Goal: Task Accomplishment & Management: Complete application form

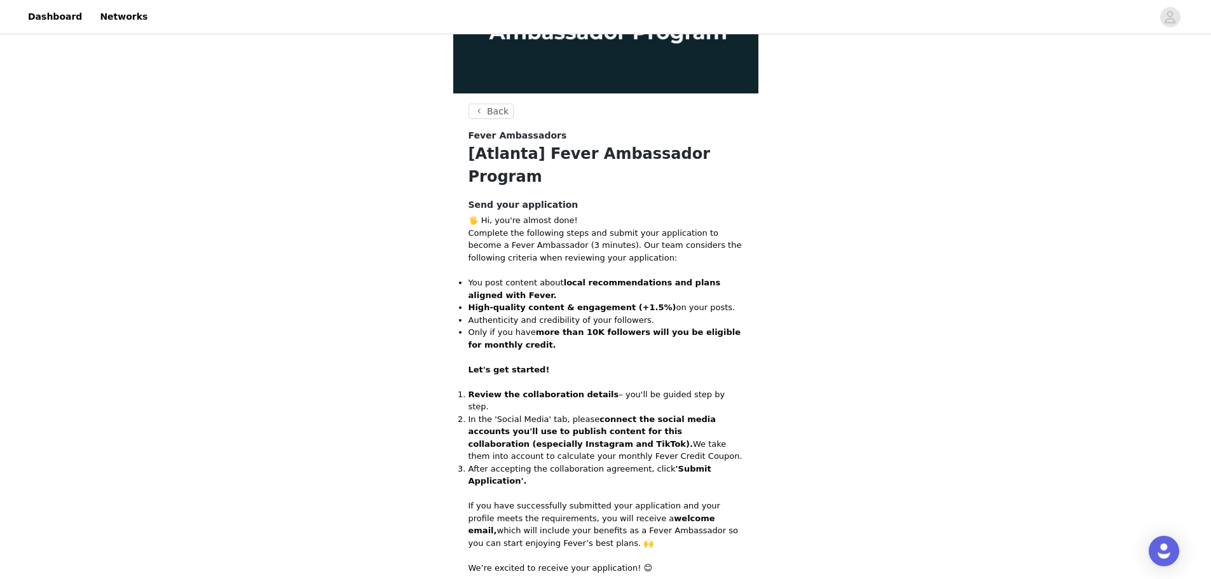
scroll to position [207, 0]
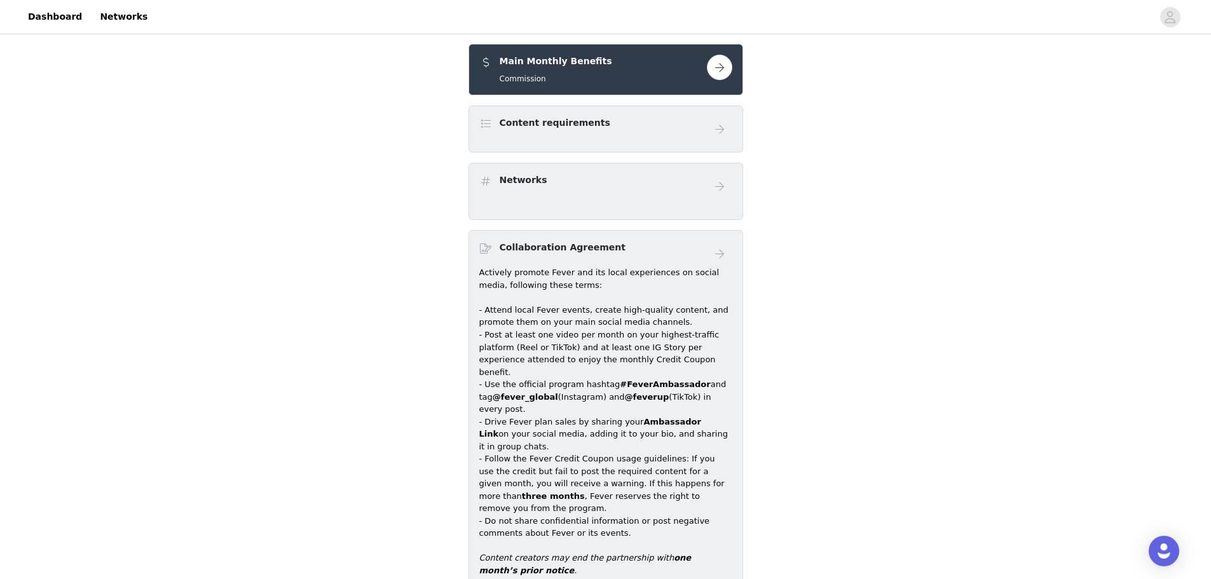
scroll to position [263, 0]
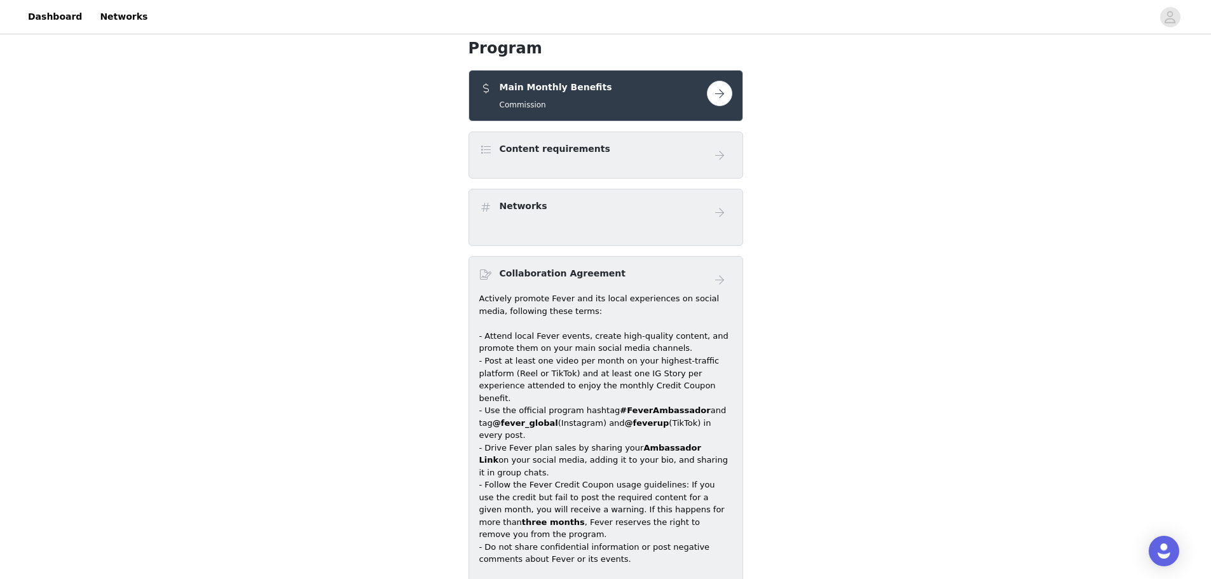
click at [725, 81] on button "button" at bounding box center [719, 93] width 25 height 25
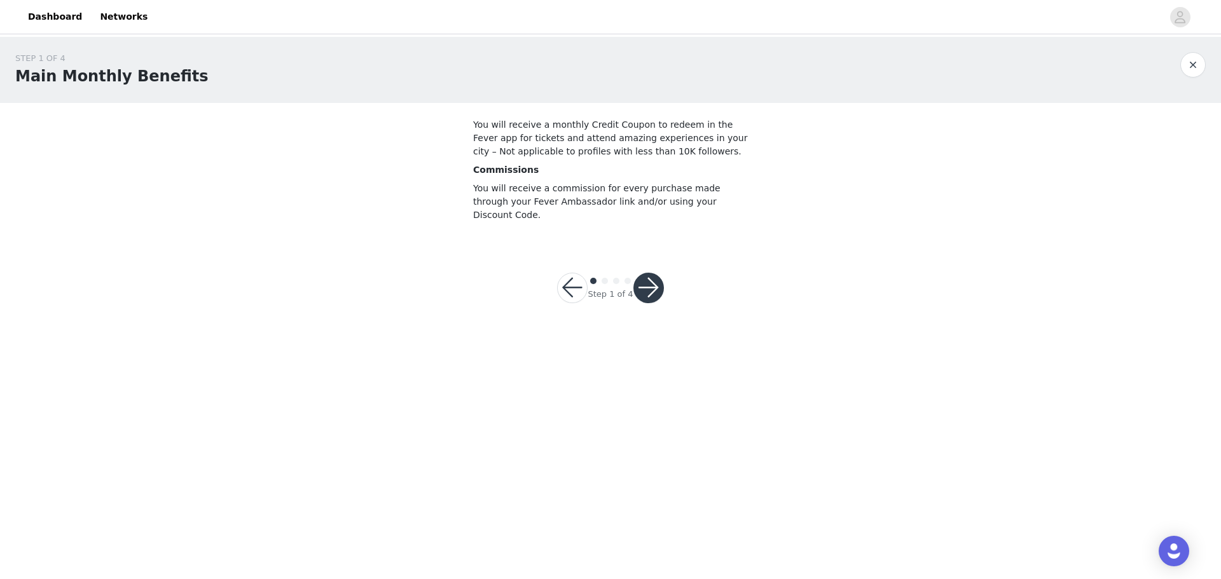
click at [652, 278] on button "button" at bounding box center [648, 288] width 31 height 31
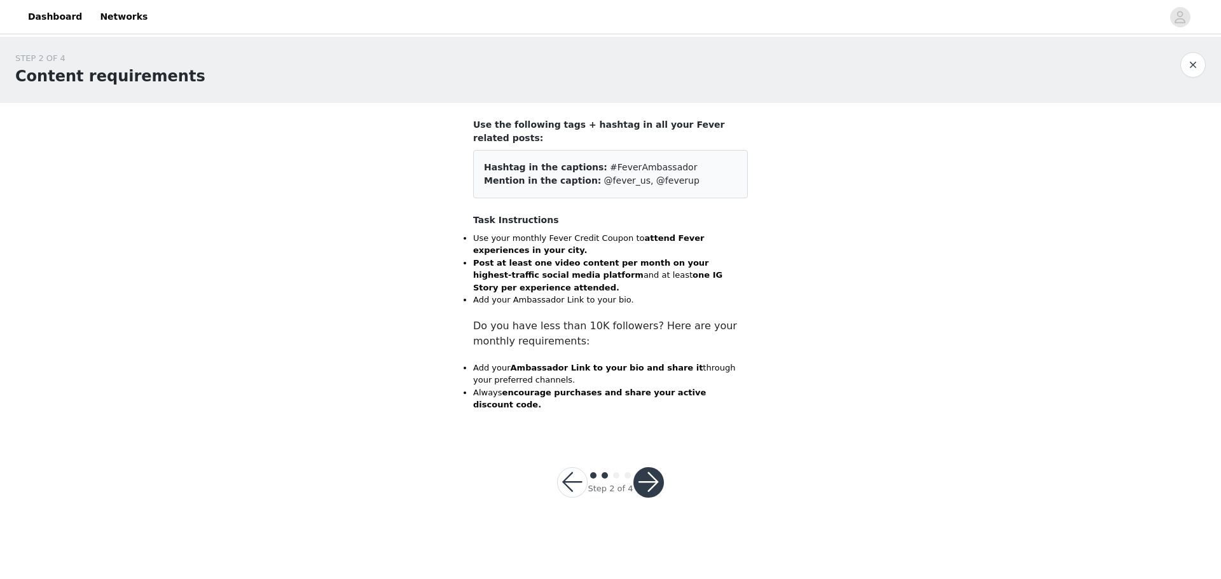
click at [648, 467] on button "button" at bounding box center [648, 482] width 31 height 31
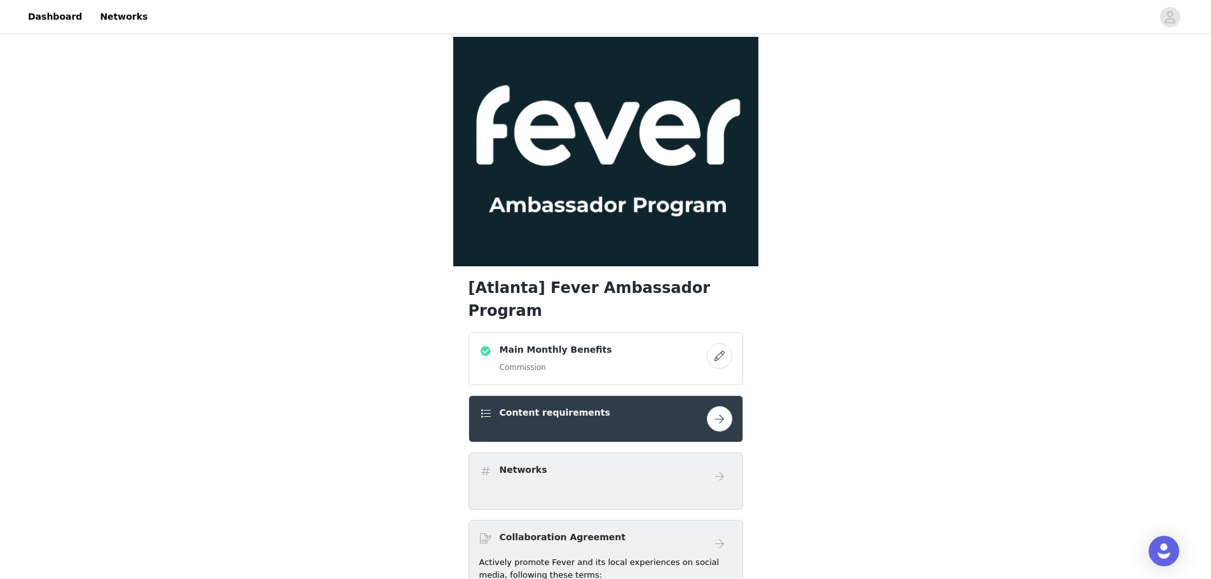
scroll to position [64, 0]
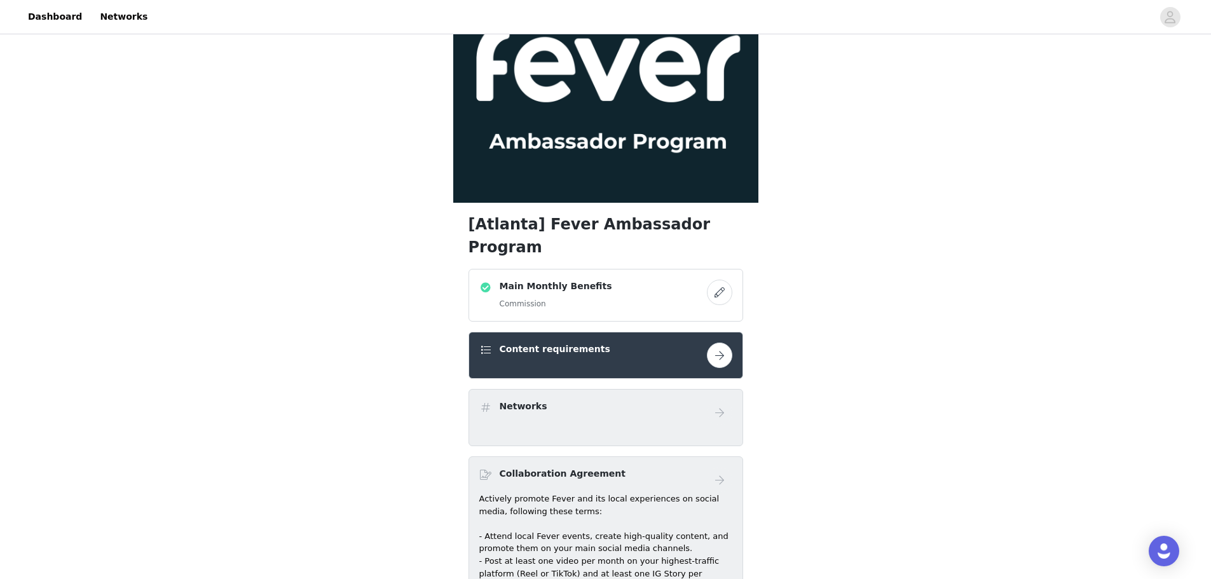
click at [665, 343] on div "Content requirements" at bounding box center [593, 352] width 228 height 18
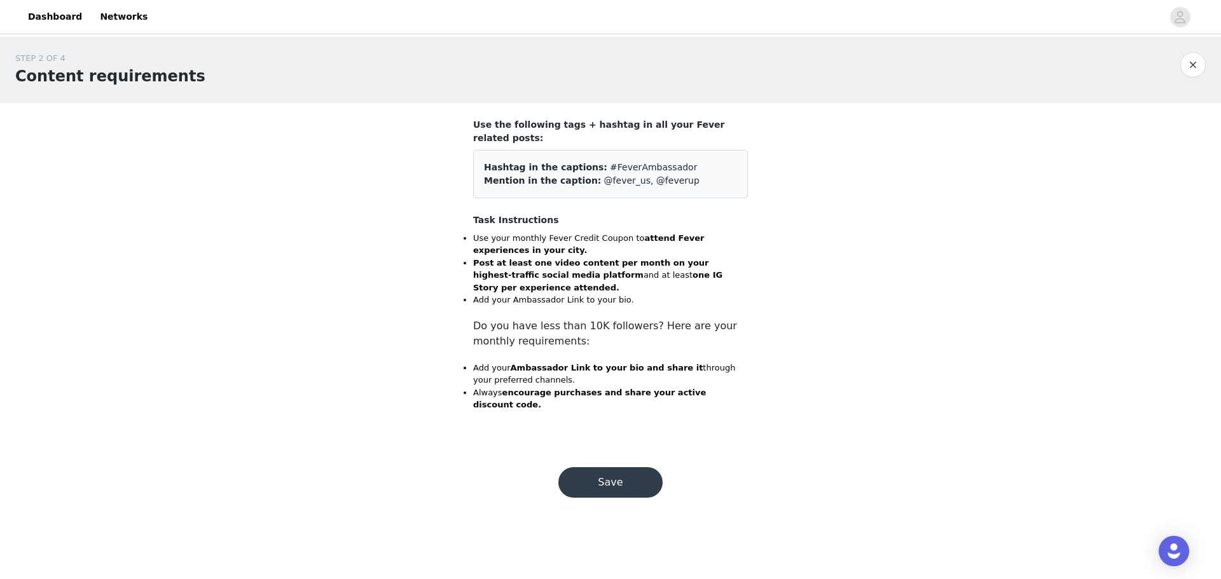
click at [616, 467] on button "Save" at bounding box center [610, 482] width 104 height 31
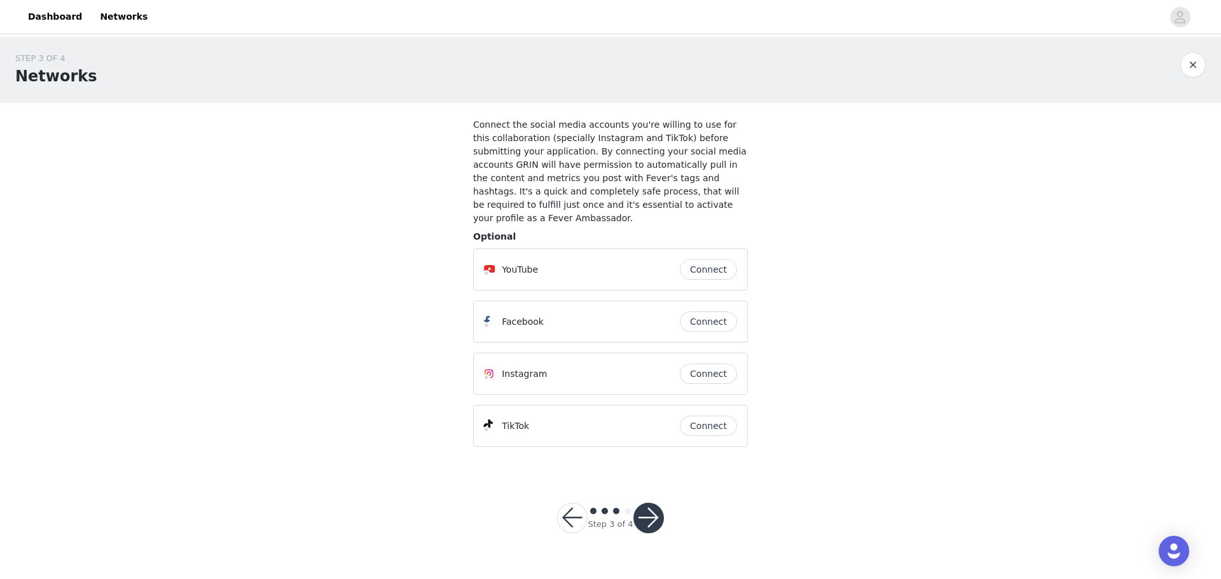
click at [717, 364] on button "Connect" at bounding box center [708, 374] width 57 height 20
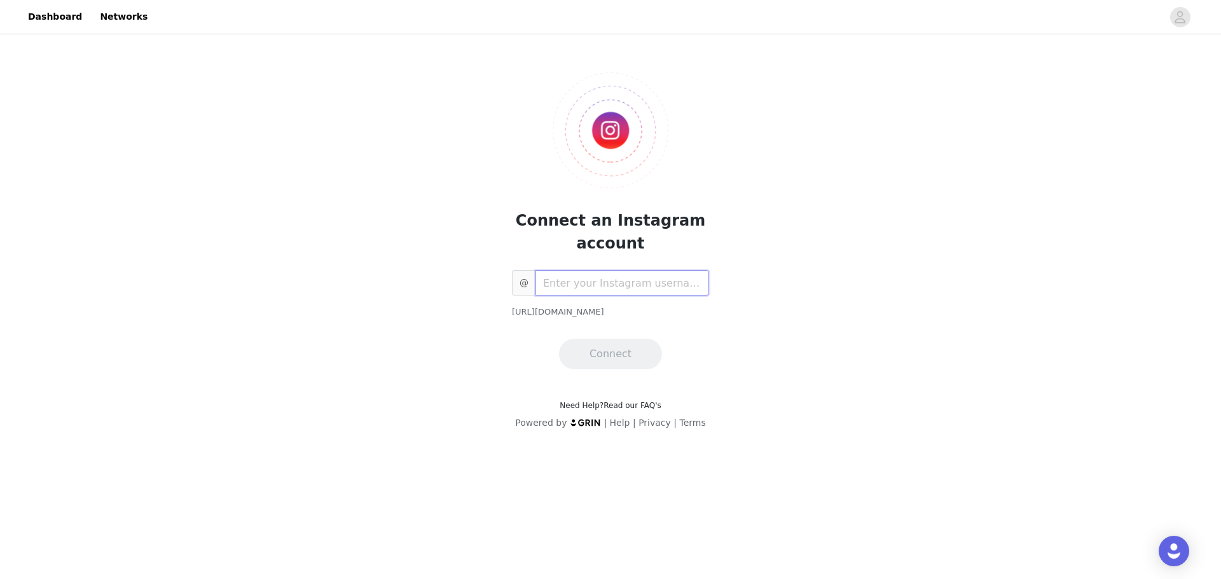
click at [652, 284] on input "text" at bounding box center [622, 282] width 174 height 25
paste input "vibewithranjeeta"
type input "vibewithranjeeta"
click at [584, 360] on button "Connect" at bounding box center [610, 354] width 103 height 31
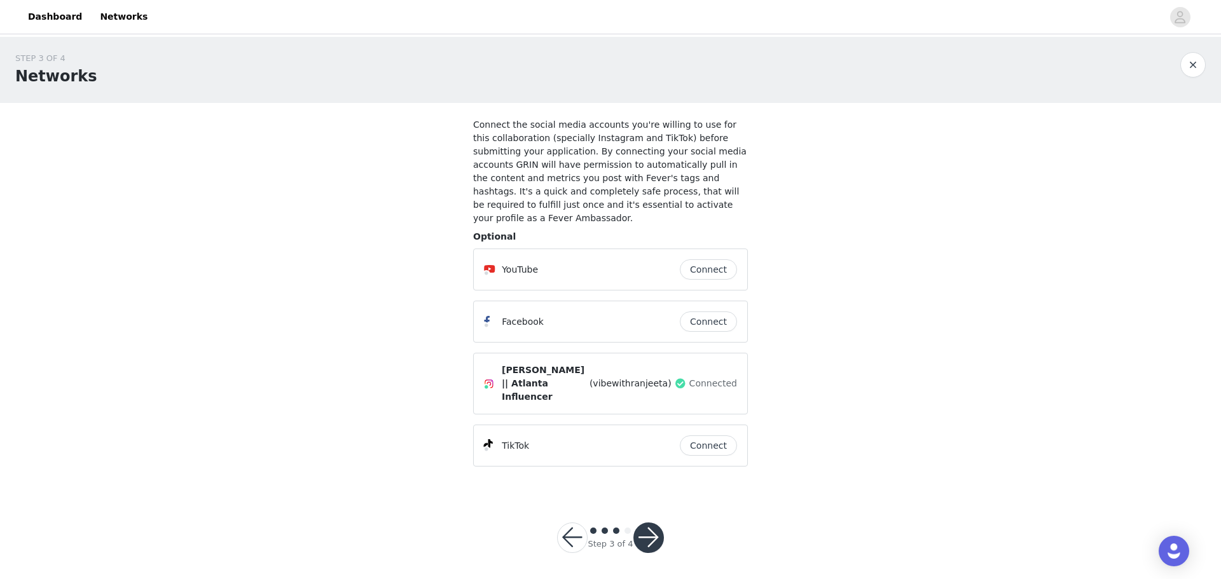
click at [717, 312] on button "Connect" at bounding box center [708, 322] width 57 height 20
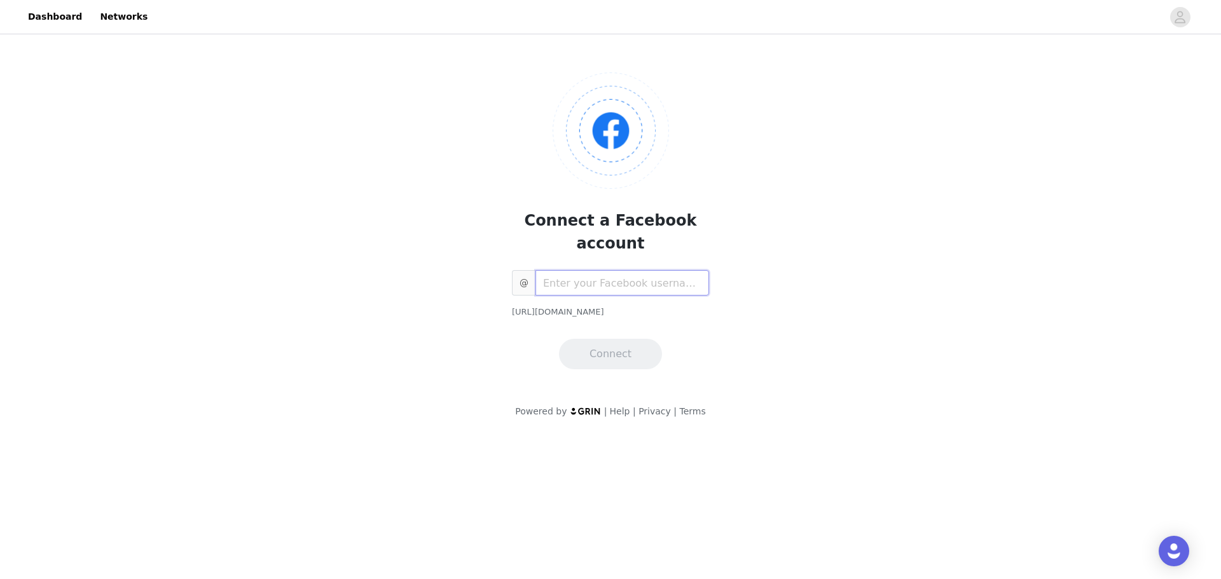
click at [663, 270] on input "text" at bounding box center [622, 282] width 174 height 25
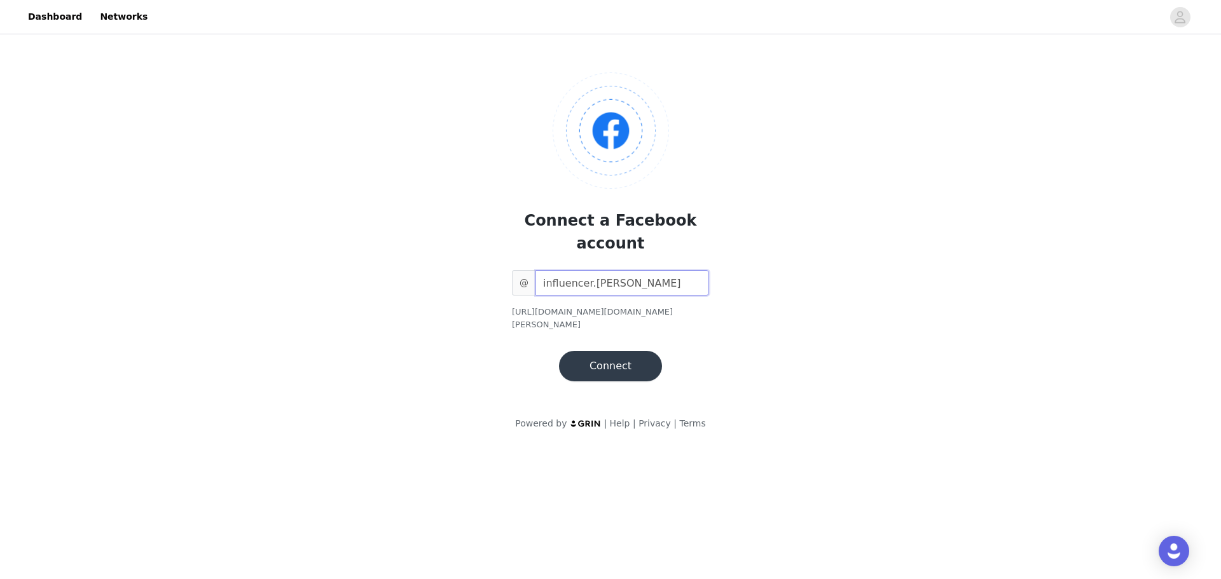
type input "influencer.ranjeeta"
click at [633, 351] on button "Connect" at bounding box center [610, 366] width 103 height 31
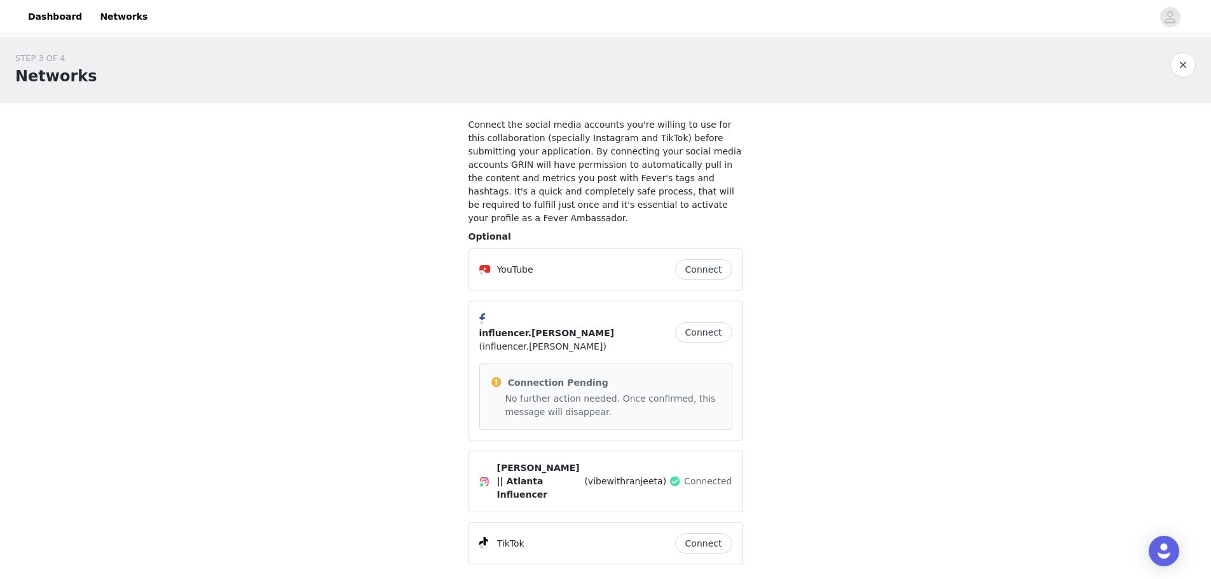
click at [704, 533] on button "Connect" at bounding box center [703, 543] width 57 height 20
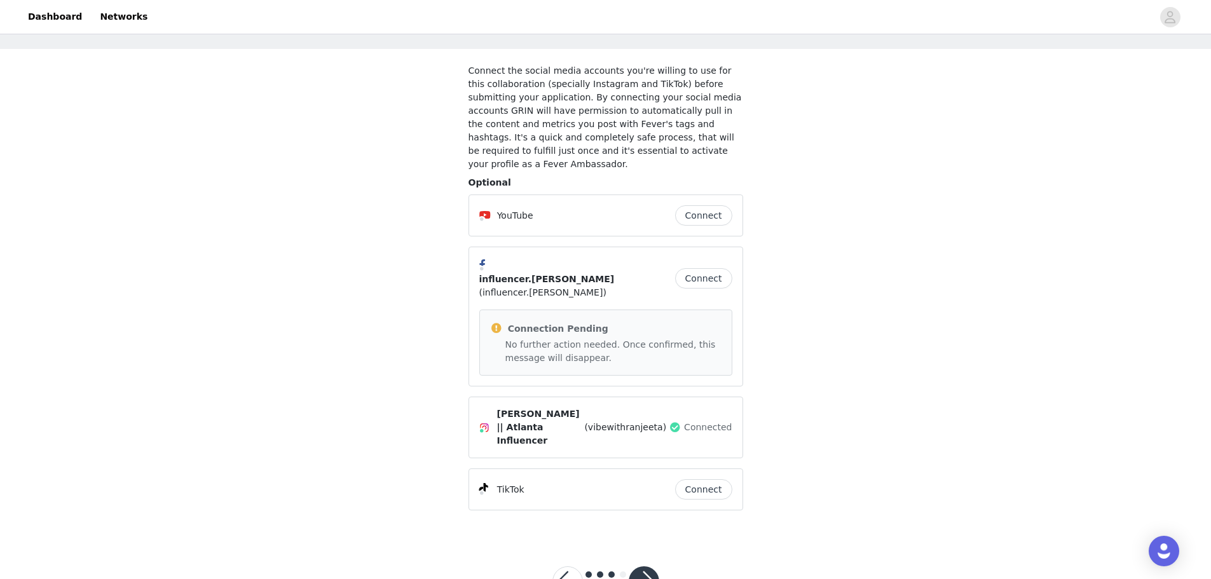
click at [650, 567] on button "button" at bounding box center [644, 582] width 31 height 31
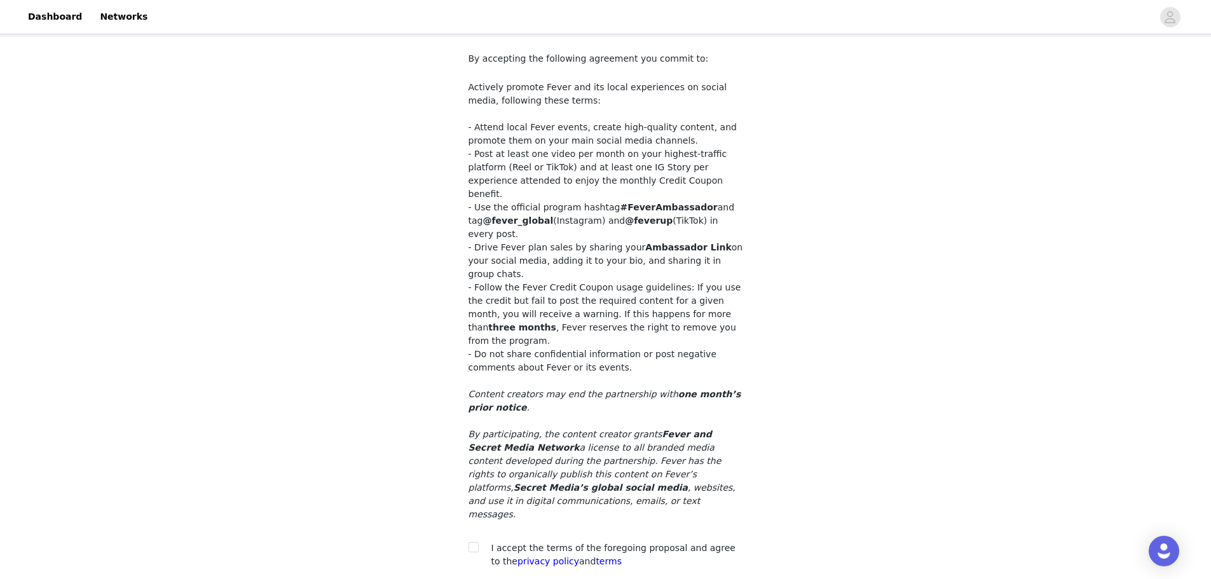
scroll to position [102, 0]
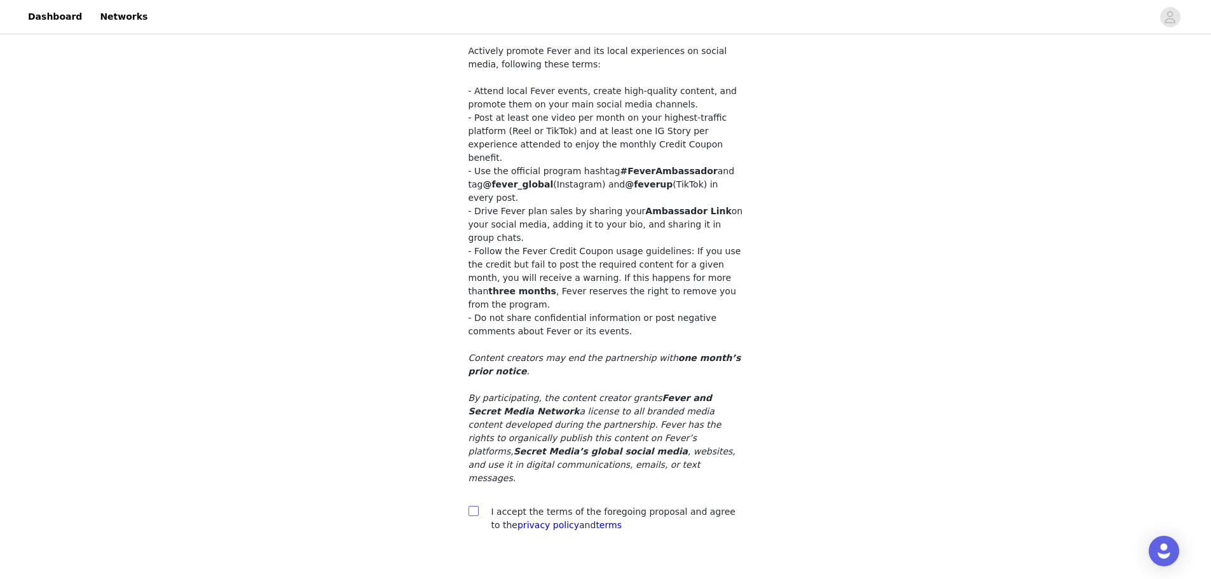
click at [471, 506] on input "checkbox" at bounding box center [473, 510] width 9 height 9
checkbox input "true"
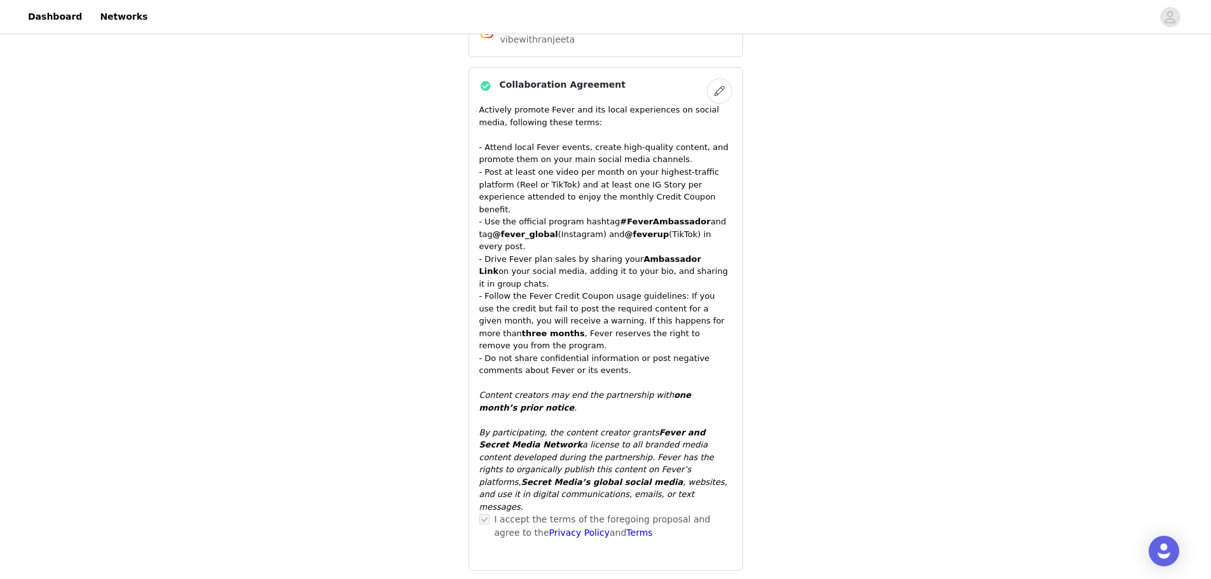
scroll to position [519, 0]
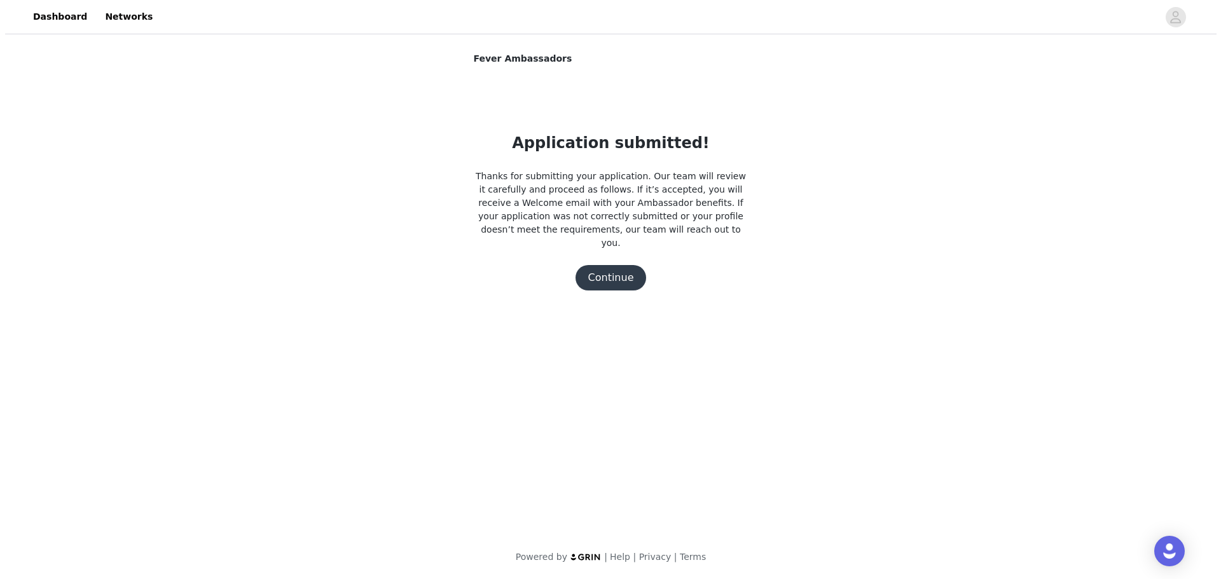
scroll to position [0, 0]
click at [611, 265] on button "Continue" at bounding box center [610, 277] width 71 height 25
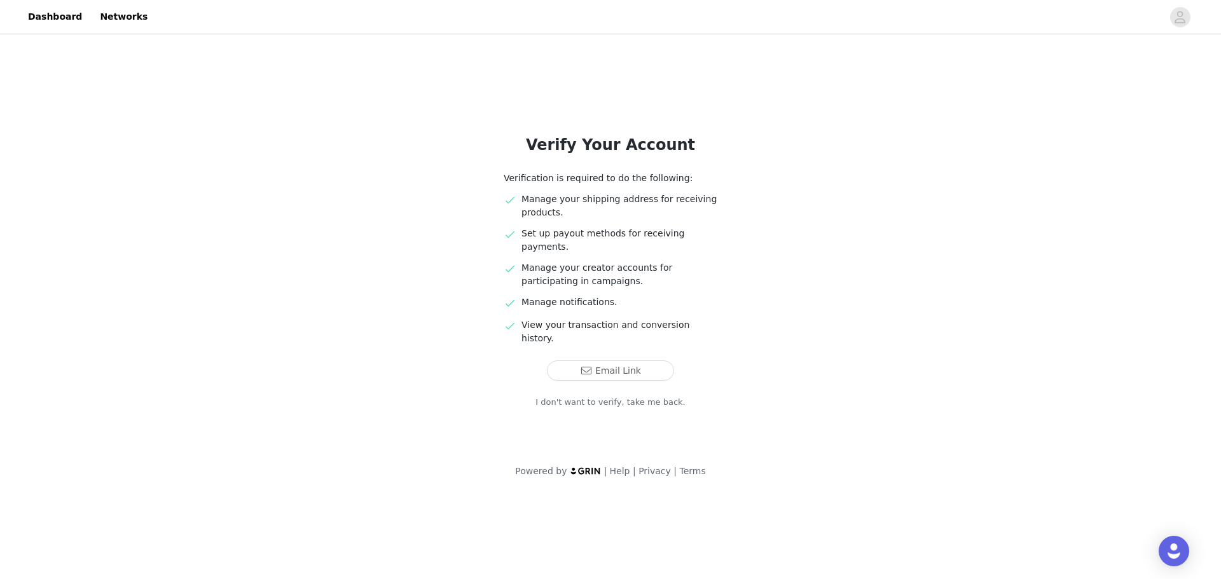
click at [523, 200] on p "Manage your shipping address for receiving products." at bounding box center [619, 206] width 196 height 27
click at [589, 133] on section "Verify Your Account Verification is required to do the following: Manage your s…" at bounding box center [610, 243] width 305 height 413
click at [615, 142] on h1 "Verify Your Account" at bounding box center [610, 145] width 275 height 23
click at [1181, 18] on icon "avatar" at bounding box center [1180, 17] width 11 height 12
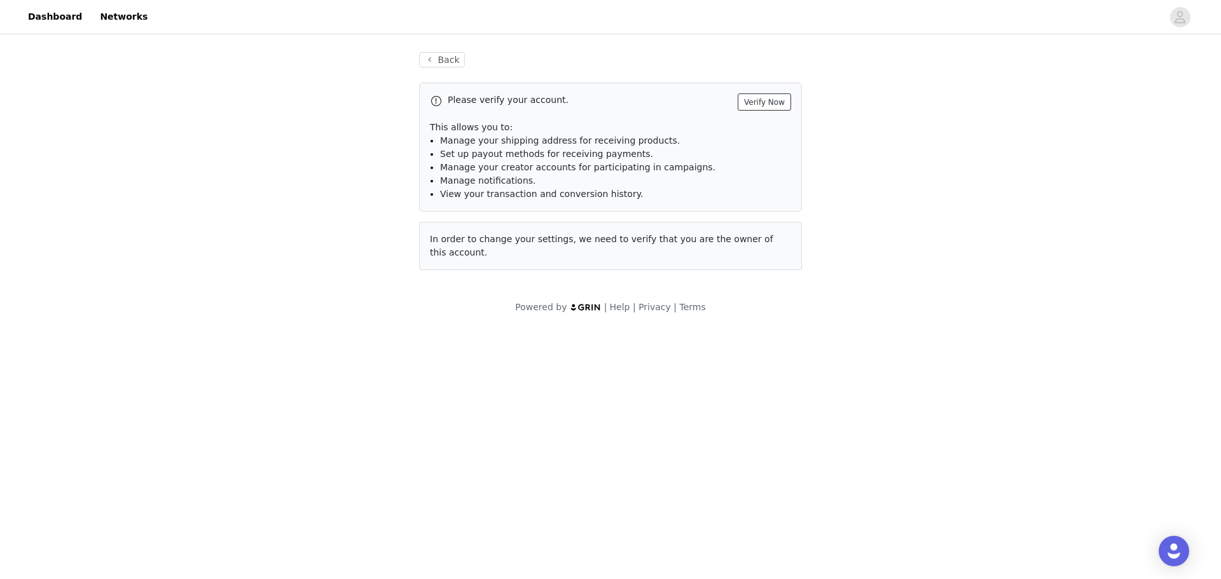
click at [759, 104] on button "Verify Now" at bounding box center [764, 101] width 53 height 17
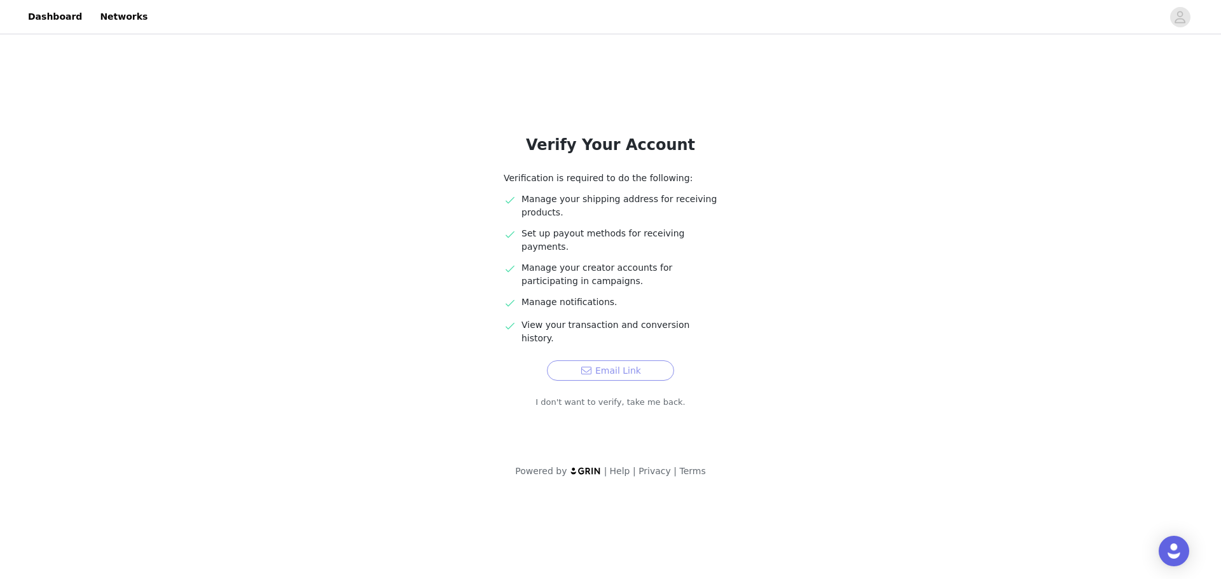
click at [629, 361] on button "Email Link" at bounding box center [610, 371] width 127 height 20
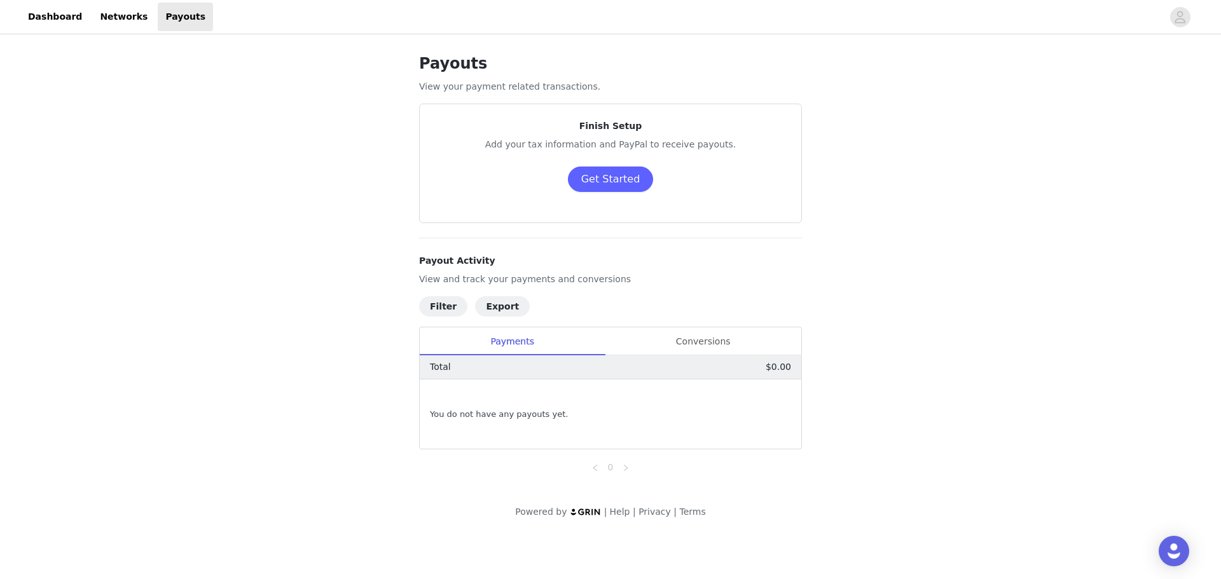
click at [607, 156] on div "Finish Setup Add your tax information and PayPal to receive payouts. Get Started" at bounding box center [610, 164] width 351 height 88
click at [610, 184] on button "Get Started" at bounding box center [611, 179] width 86 height 25
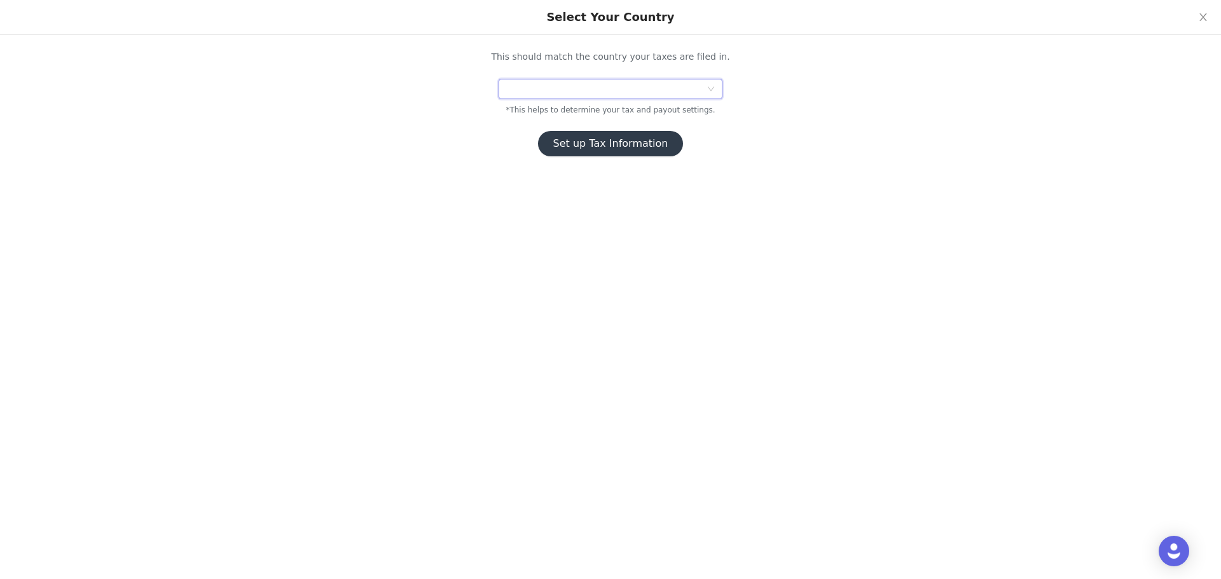
click at [605, 97] on div at bounding box center [606, 88] width 200 height 19
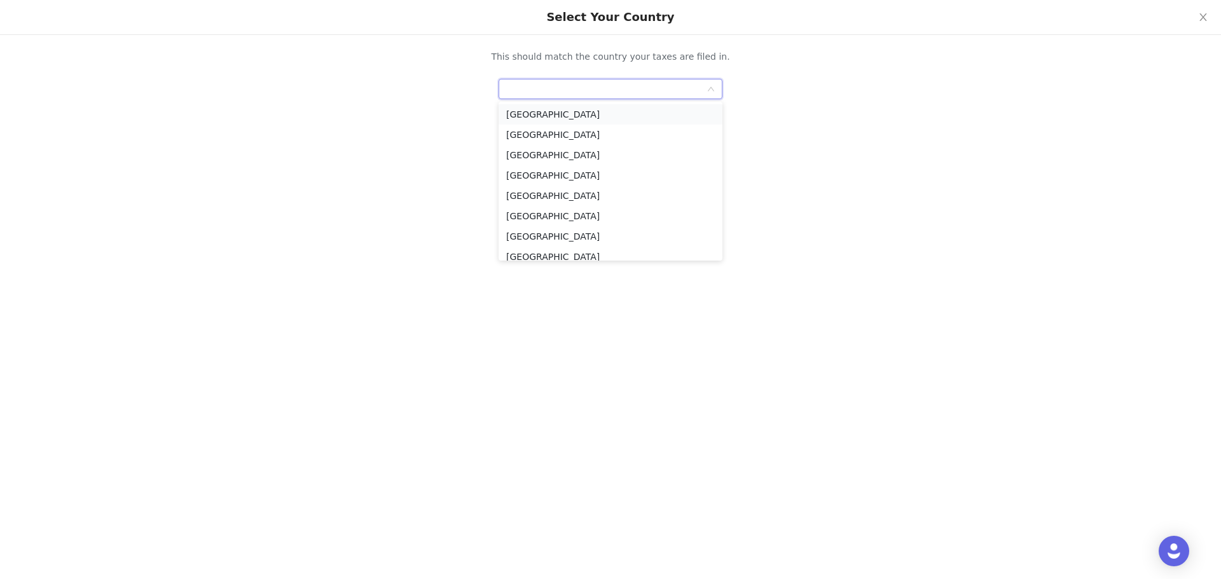
click at [568, 109] on li "United States" at bounding box center [611, 114] width 224 height 20
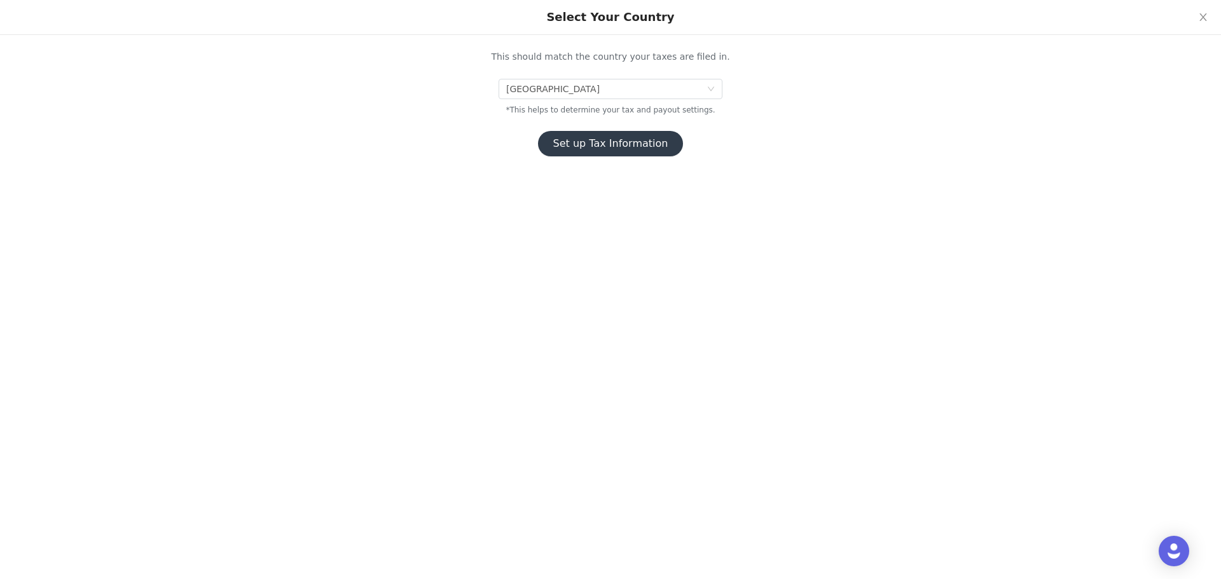
click at [589, 143] on button "Set up Tax Information" at bounding box center [611, 143] width 146 height 25
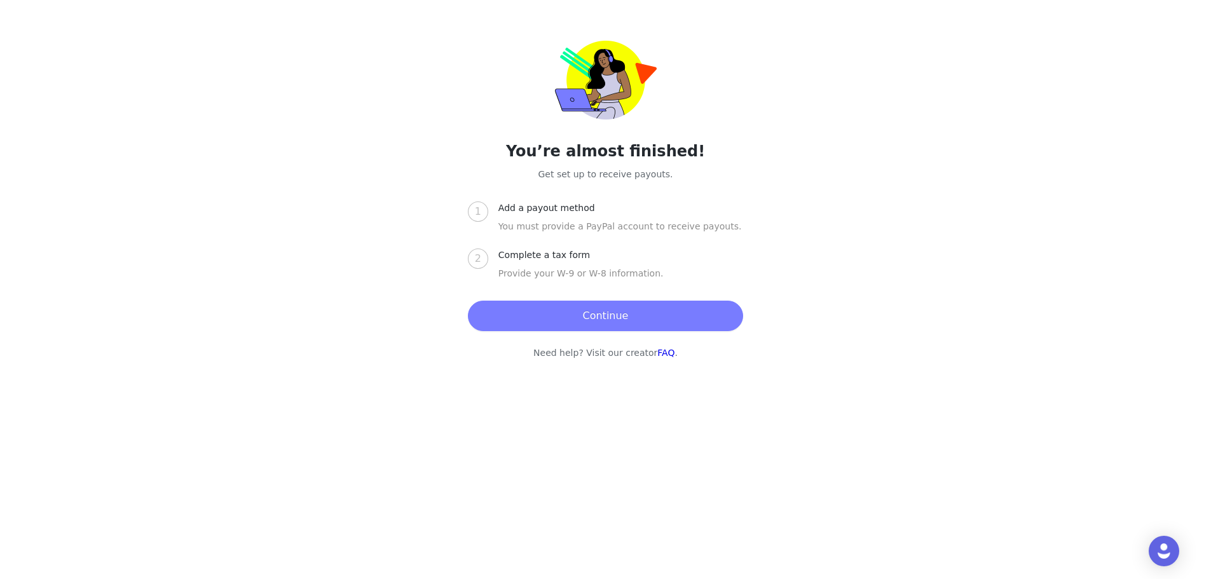
click at [601, 323] on button "Continue" at bounding box center [605, 316] width 275 height 31
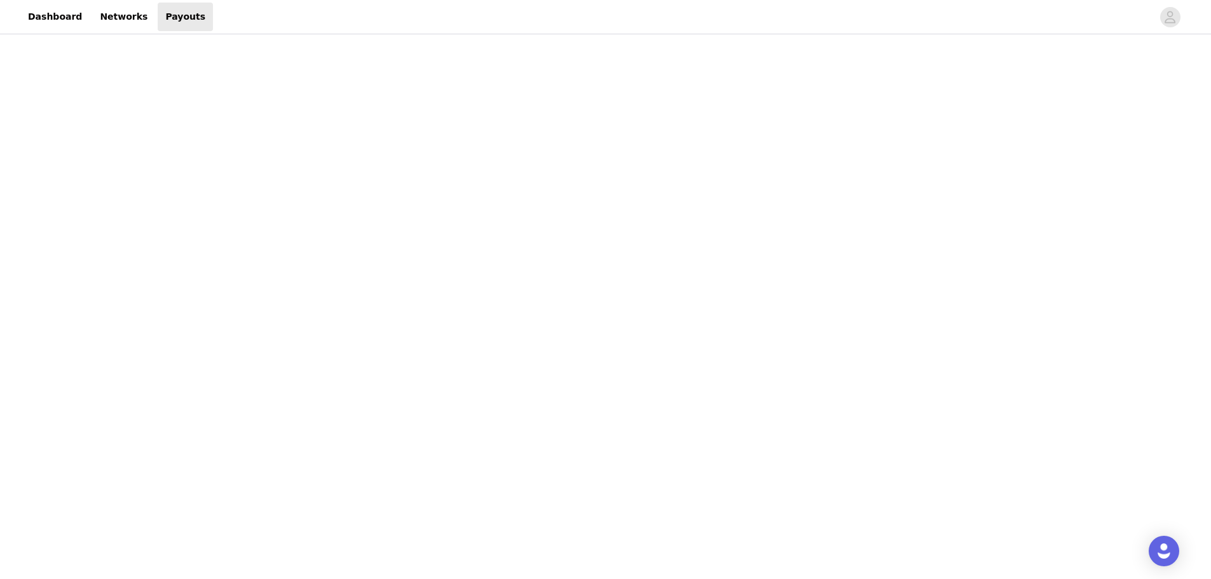
scroll to position [445, 0]
click at [989, 380] on div "Payouts View your payment related transactions. Payout Activity View and track …" at bounding box center [605, 257] width 1211 height 1331
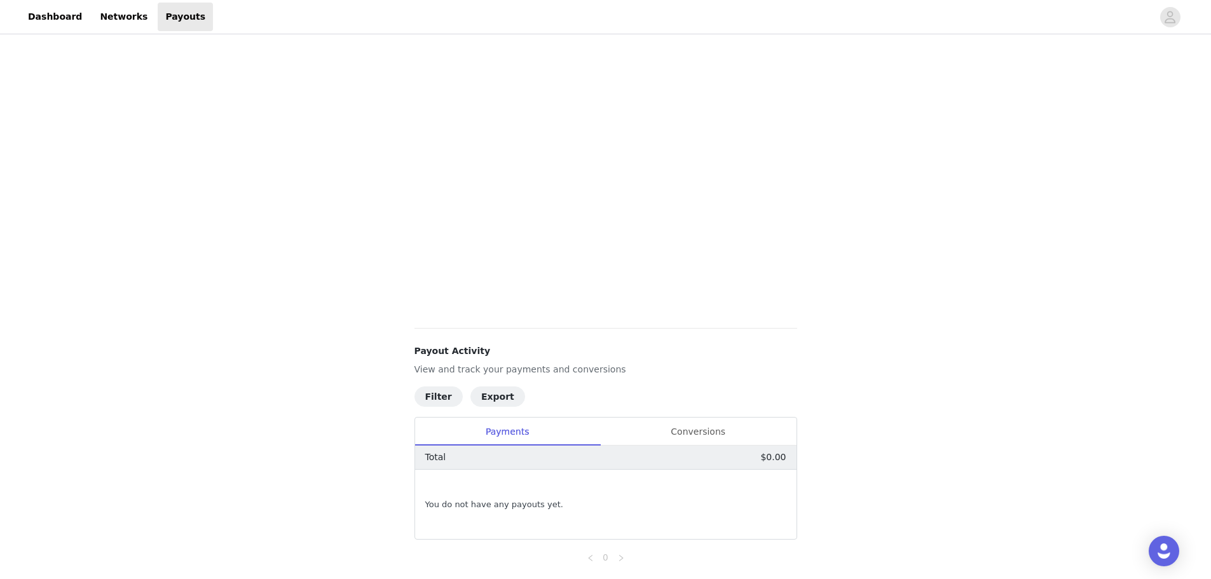
scroll to position [229, 0]
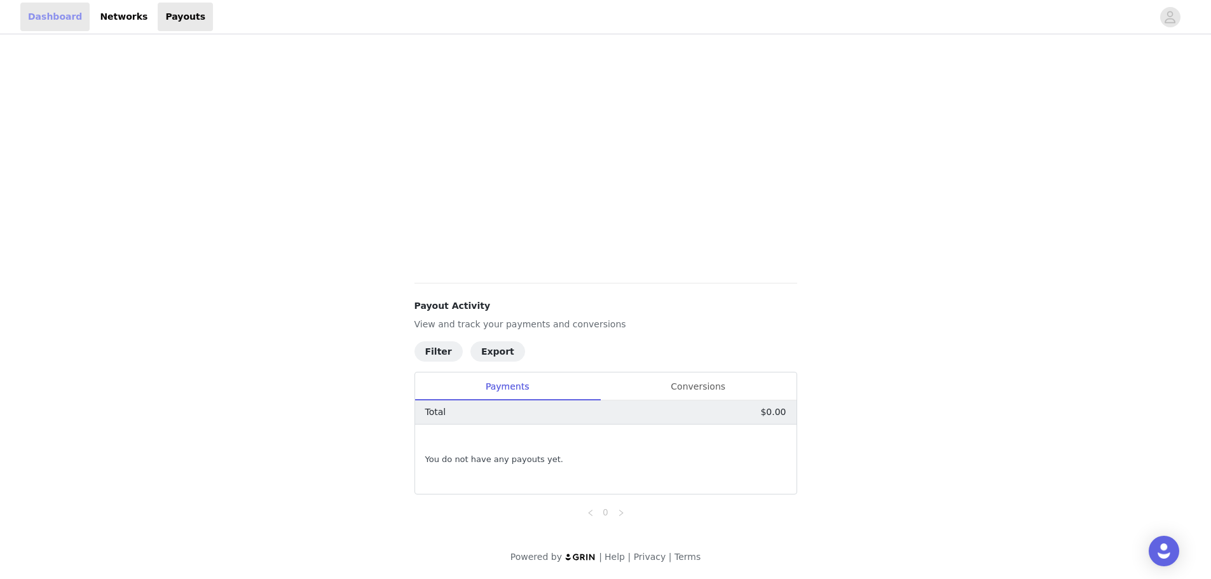
click at [43, 15] on link "Dashboard" at bounding box center [54, 17] width 69 height 29
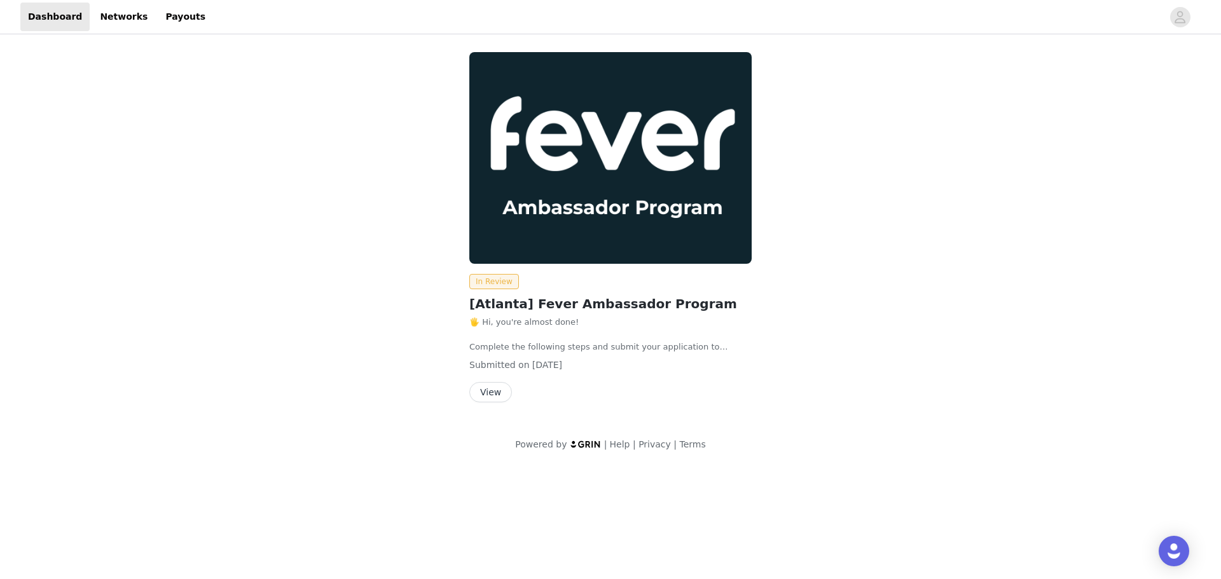
click at [501, 395] on button "View" at bounding box center [490, 392] width 43 height 20
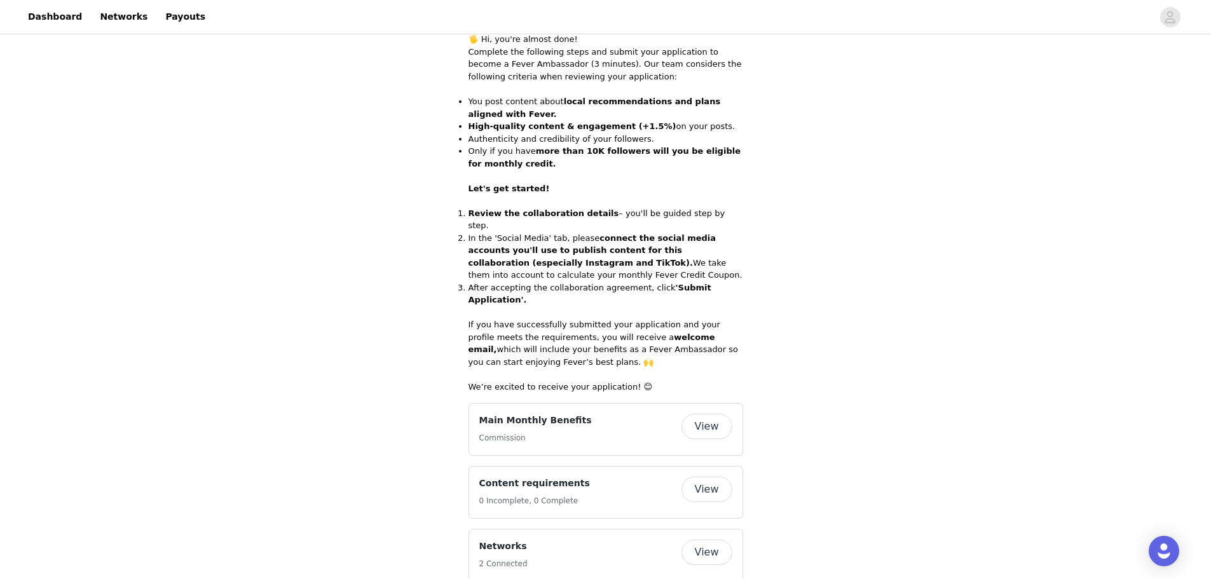
scroll to position [509, 0]
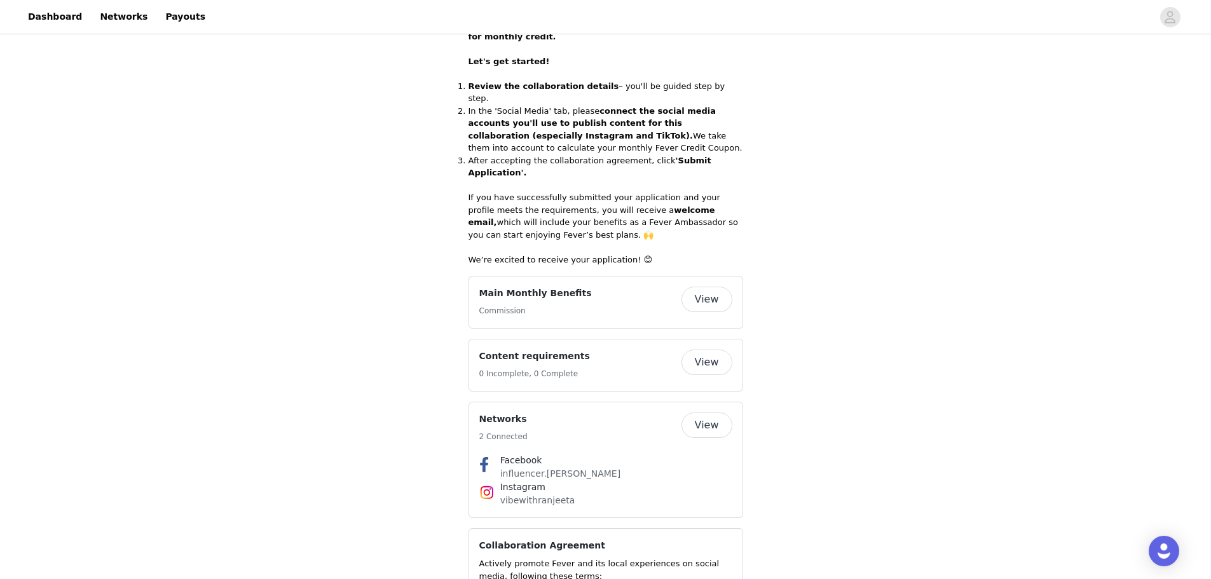
click at [558, 287] on h4 "Main Monthly Benefits" at bounding box center [535, 293] width 113 height 13
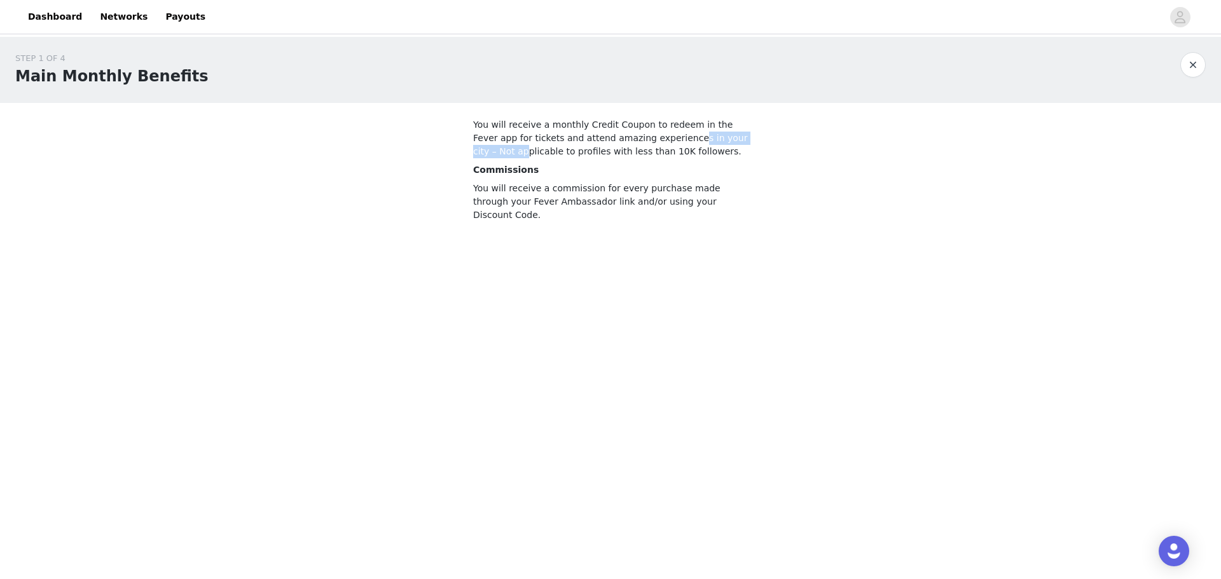
drag, startPoint x: 481, startPoint y: 146, endPoint x: 638, endPoint y: 141, distance: 157.8
click at [638, 141] on p "You will receive a monthly Credit Coupon to redeem in the Fever app for tickets…" at bounding box center [610, 138] width 275 height 40
click at [563, 276] on body "Dashboard Networks Payouts STEP 1 OF 4 Main Monthly Benefits You will receive a…" at bounding box center [610, 289] width 1221 height 579
drag, startPoint x: 528, startPoint y: 153, endPoint x: 663, endPoint y: 146, distance: 135.7
click at [663, 146] on p "You will receive a monthly Credit Coupon to redeem in the Fever app for tickets…" at bounding box center [610, 138] width 275 height 40
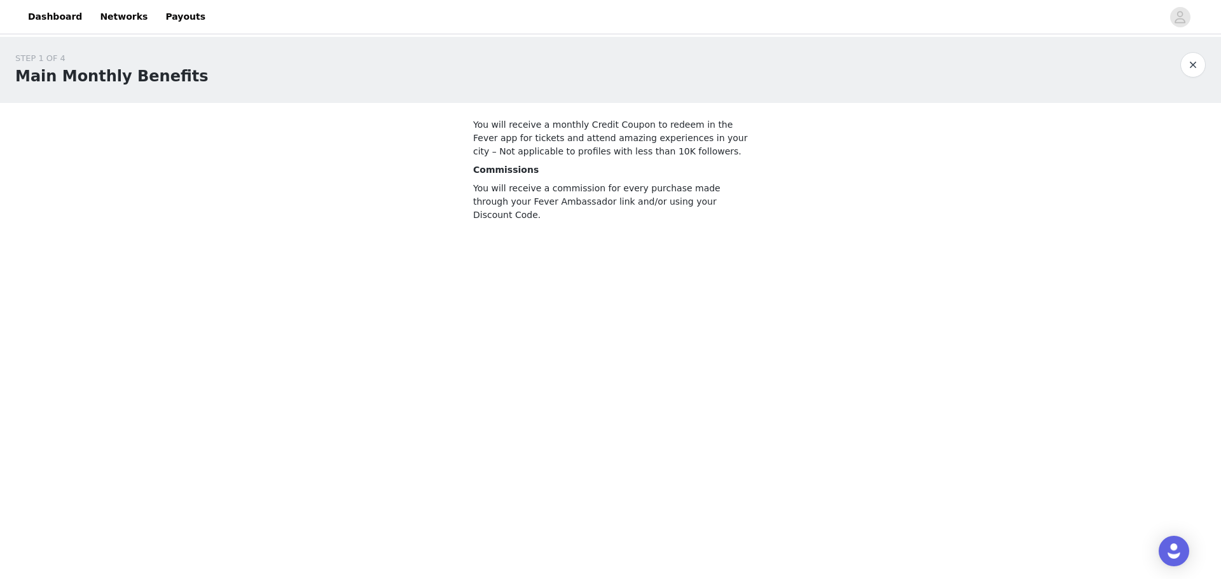
click at [648, 299] on body "Dashboard Networks Payouts STEP 1 OF 4 Main Monthly Benefits You will receive a…" at bounding box center [610, 289] width 1221 height 579
drag, startPoint x: 514, startPoint y: 193, endPoint x: 715, endPoint y: 182, distance: 201.2
click at [715, 182] on p "You will receive a commission for every purchase made through your Fever Ambass…" at bounding box center [610, 202] width 275 height 40
click at [659, 287] on body "Dashboard Networks Payouts STEP 1 OF 4 Main Monthly Benefits You will receive a…" at bounding box center [610, 289] width 1221 height 579
